Goal: Task Accomplishment & Management: Use online tool/utility

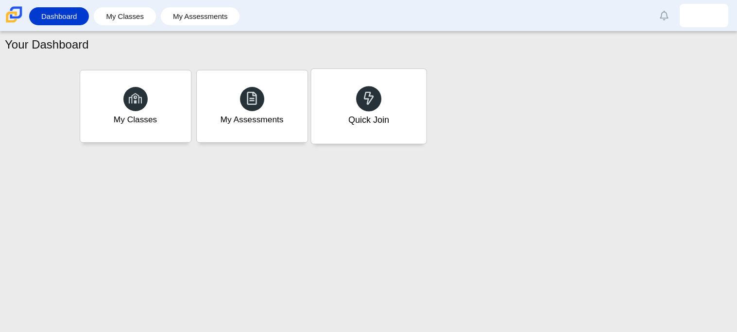
click at [357, 111] on div "Quick Join" at bounding box center [368, 106] width 115 height 75
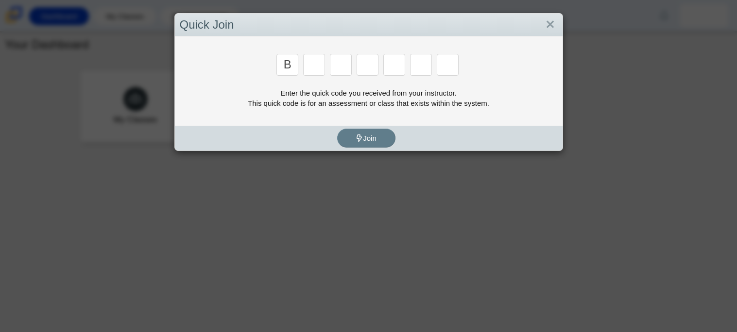
type input "b"
type input "w"
type input "8"
type input "w"
type input "z"
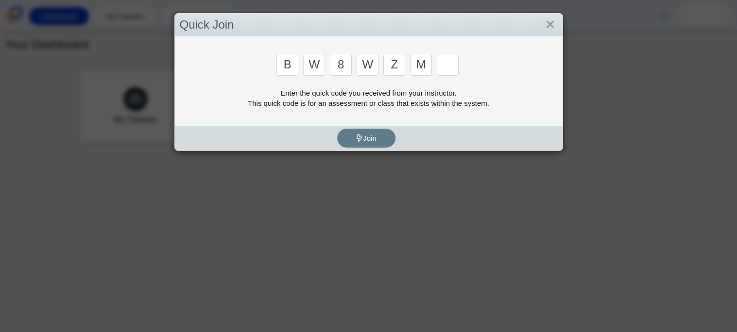
type input "m"
type input "v"
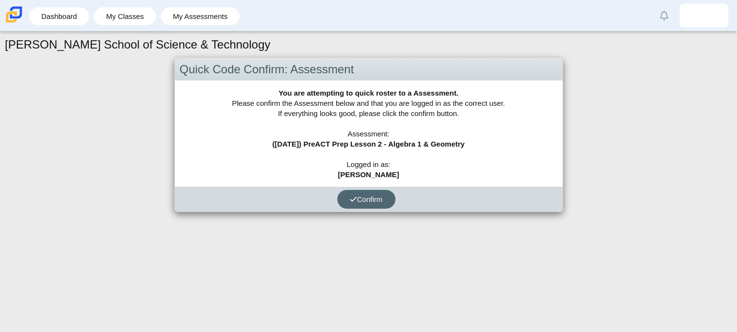
click at [369, 197] on span "Confirm" at bounding box center [366, 199] width 33 height 8
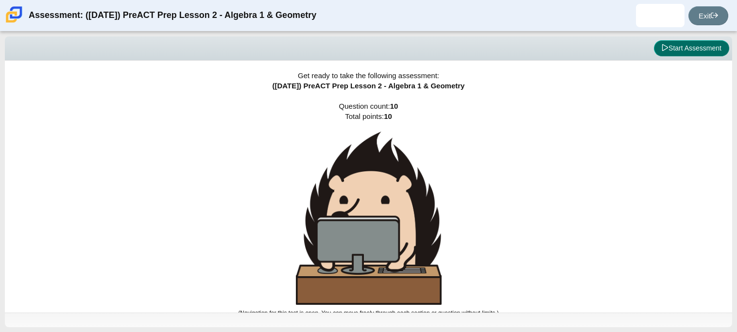
click at [686, 50] on button "Start Assessment" at bounding box center [691, 48] width 75 height 17
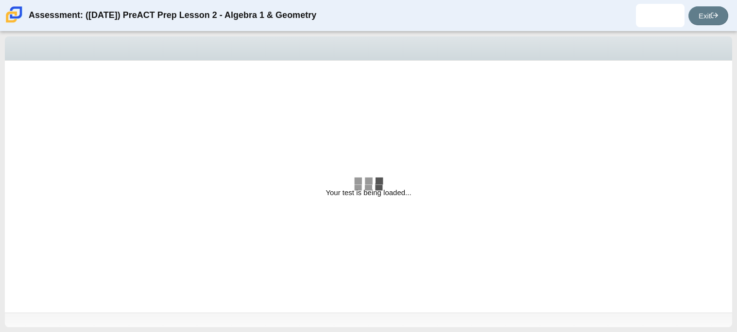
select select "bbf5d072-3e0b-44c4-9a12-6e7c9033f65b"
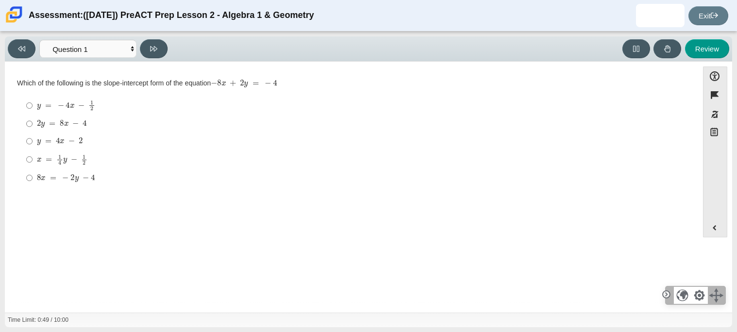
click at [37, 145] on mjx-c "Assessment items" at bounding box center [39, 142] width 4 height 5
click at [33, 145] on input "y = 4 x − 2 y = 4 x − 2" at bounding box center [29, 141] width 6 height 17
radio input "true"
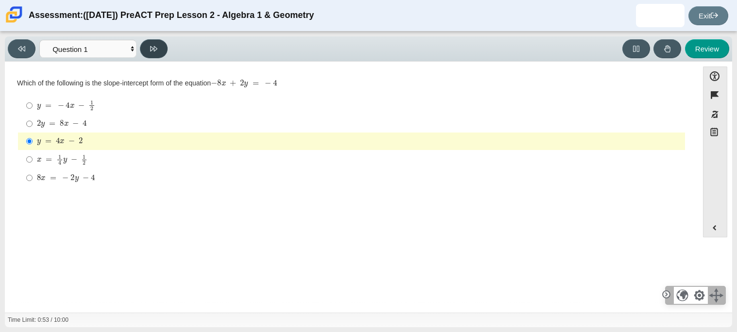
click at [159, 45] on button at bounding box center [154, 48] width 28 height 19
select select "ed62e223-81bd-4cbf-ab48-ab975844bd1f"
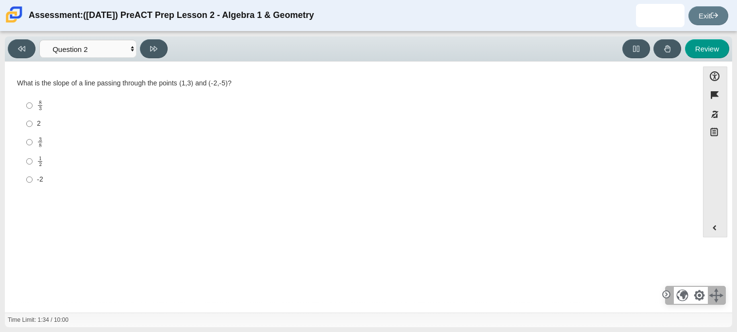
click at [20, 107] on label "8 3 8 thirds" at bounding box center [352, 105] width 666 height 19
click at [26, 107] on input "8 3 8 thirds" at bounding box center [29, 105] width 6 height 19
radio input "true"
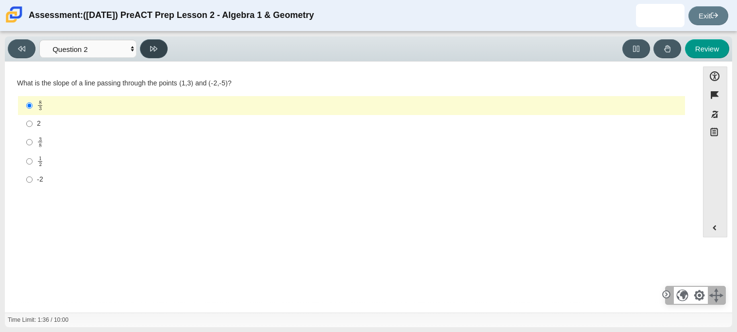
click at [153, 45] on icon at bounding box center [153, 48] width 7 height 7
select select "97f4f5fa-a52e-4fed-af51-565bfcdf47cb"
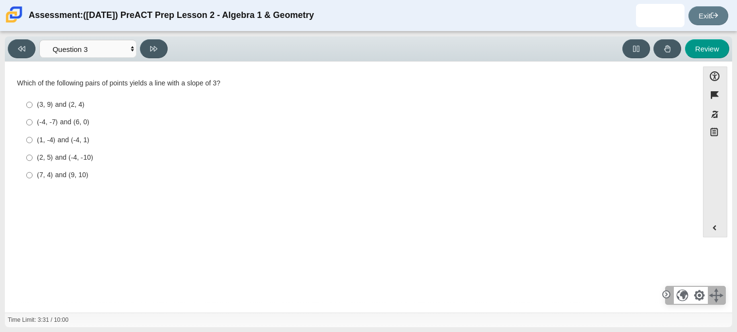
click at [25, 178] on label "(7, 4) and (9, 10) (7, 4) and (9, 10)" at bounding box center [352, 175] width 666 height 17
click at [26, 178] on input "(7, 4) and (9, 10) (7, 4) and (9, 10)" at bounding box center [29, 175] width 6 height 17
radio input "true"
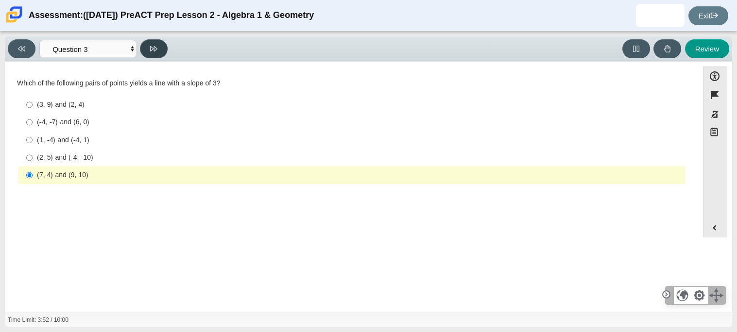
click at [154, 46] on icon at bounding box center [153, 48] width 7 height 5
select select "89427bb7-e313-4f00-988f-8b8255897029"
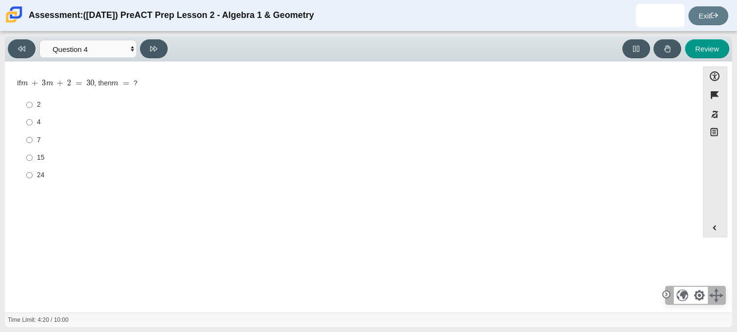
click at [35, 139] on label "7 7" at bounding box center [352, 139] width 666 height 17
click at [33, 139] on input "7 7" at bounding box center [29, 139] width 6 height 17
radio input "true"
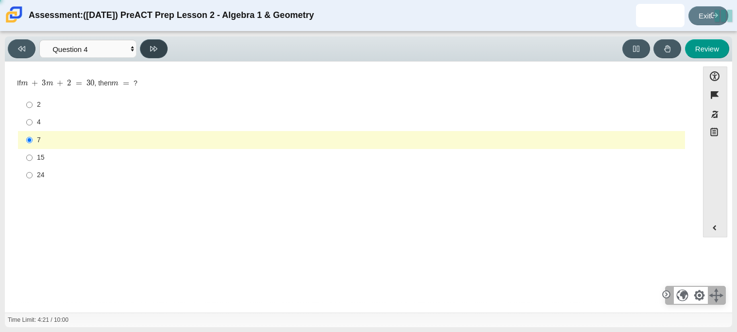
click at [155, 46] on icon at bounding box center [153, 48] width 7 height 5
select select "489dcffd-4e6a-49cf-a9d6-ad1d4a911a4e"
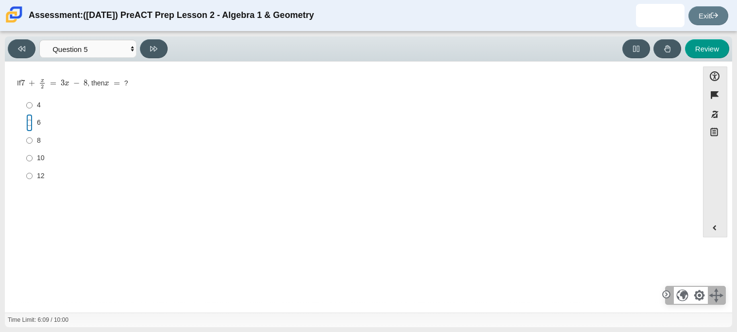
click at [27, 124] on input "6 6" at bounding box center [29, 122] width 6 height 17
radio input "true"
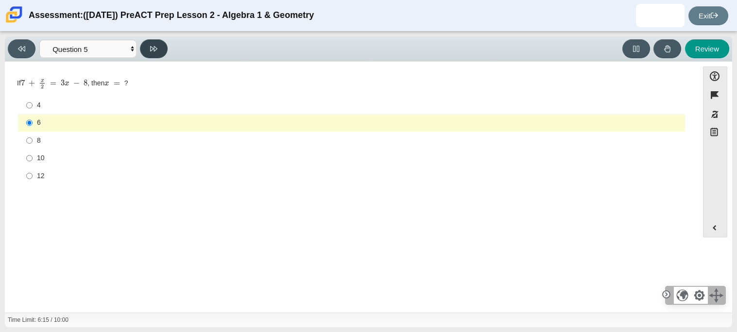
click at [151, 51] on icon at bounding box center [153, 48] width 7 height 7
select select "210571de-36a6-4d8e-a361-ceff8ef801dc"
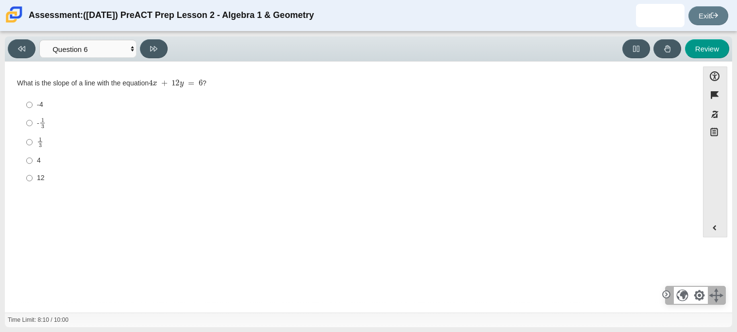
click at [19, 95] on div "-4 -4 - 1 3 -1 third 1 3 1 third 4 4 12 12" at bounding box center [351, 141] width 669 height 93
click at [31, 104] on input "-4 -4" at bounding box center [29, 104] width 6 height 17
radio input "true"
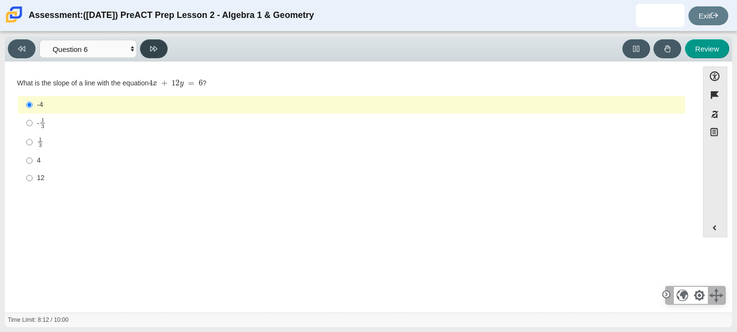
click at [150, 47] on icon at bounding box center [153, 48] width 7 height 7
select select "ec95ace6-bebc-42b8-9428-40567494d4da"
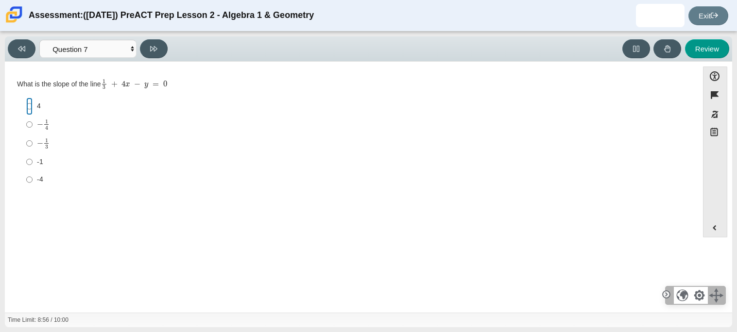
click at [29, 98] on input "4 4" at bounding box center [29, 106] width 6 height 17
radio input "true"
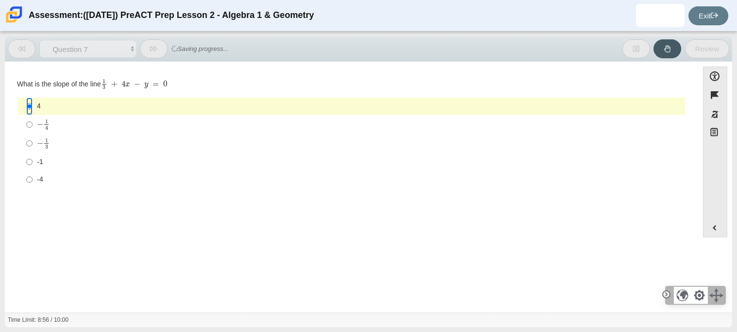
click at [30, 102] on input "4 4" at bounding box center [29, 106] width 6 height 17
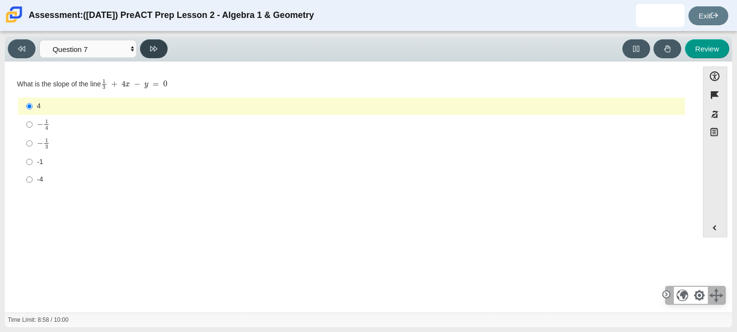
click at [154, 51] on icon at bounding box center [153, 48] width 7 height 7
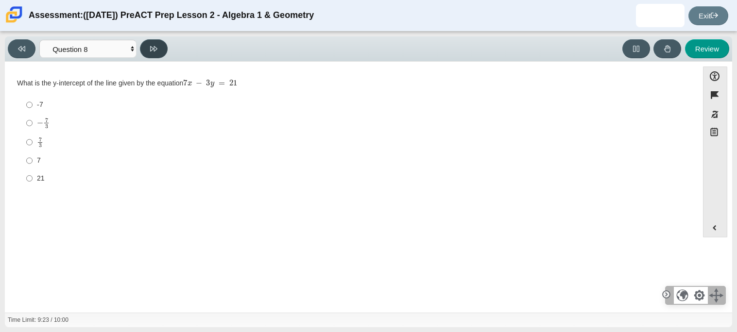
click at [154, 51] on icon at bounding box center [153, 48] width 7 height 7
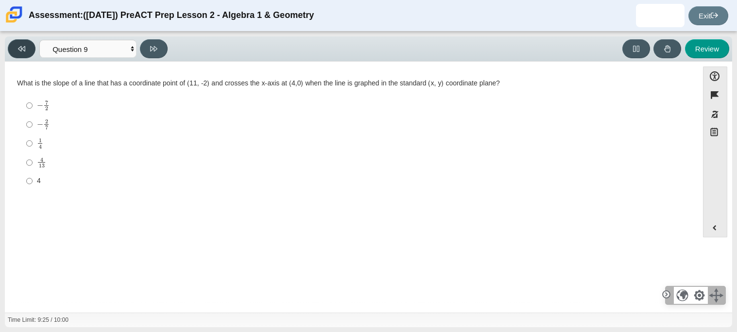
click at [23, 51] on icon at bounding box center [21, 48] width 7 height 7
select select "ce81fe10-bf29-4b5e-8bd7-4f47f2fed4d8"
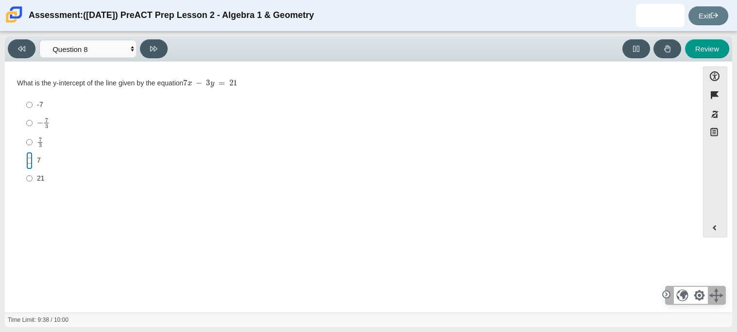
click at [26, 156] on input "7 7" at bounding box center [29, 160] width 6 height 17
radio input "true"
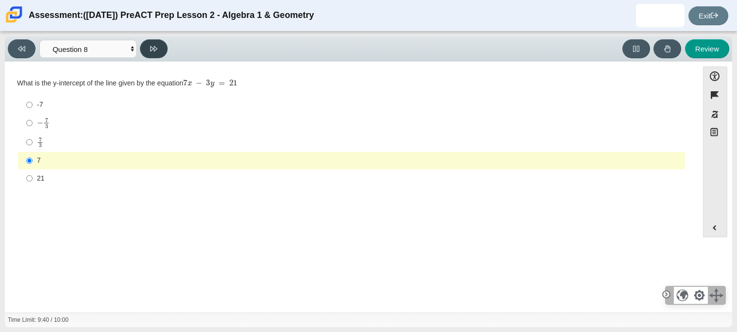
click at [146, 49] on button at bounding box center [154, 48] width 28 height 19
select select "14773eaf-2ca1-47ae-afe7-a624a56f34b3"
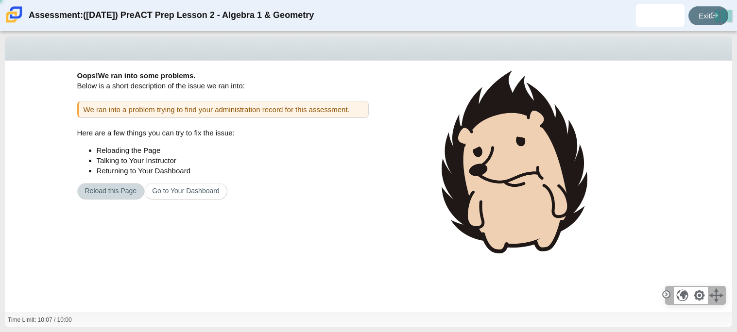
click at [126, 197] on button "Reload this Page" at bounding box center [111, 191] width 68 height 17
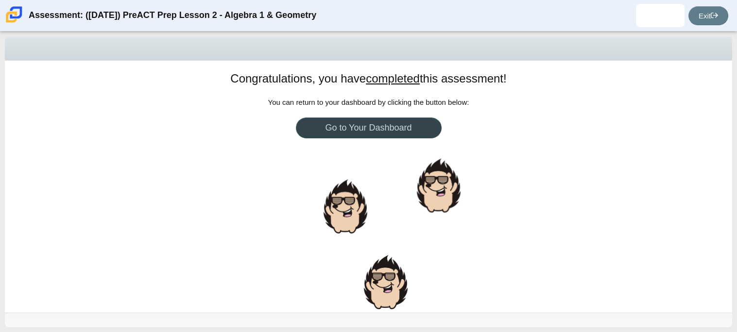
click at [374, 131] on body "Assessment: ([DATE]) PreACT Prep Lesson 2 - Algebra 1 & Geometry [PERSON_NAME] …" at bounding box center [368, 166] width 737 height 332
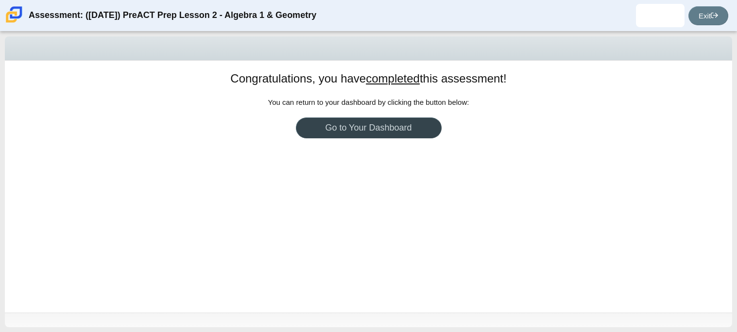
click at [364, 125] on link "Go to Your Dashboard" at bounding box center [369, 128] width 146 height 21
